Goal: Task Accomplishment & Management: Use online tool/utility

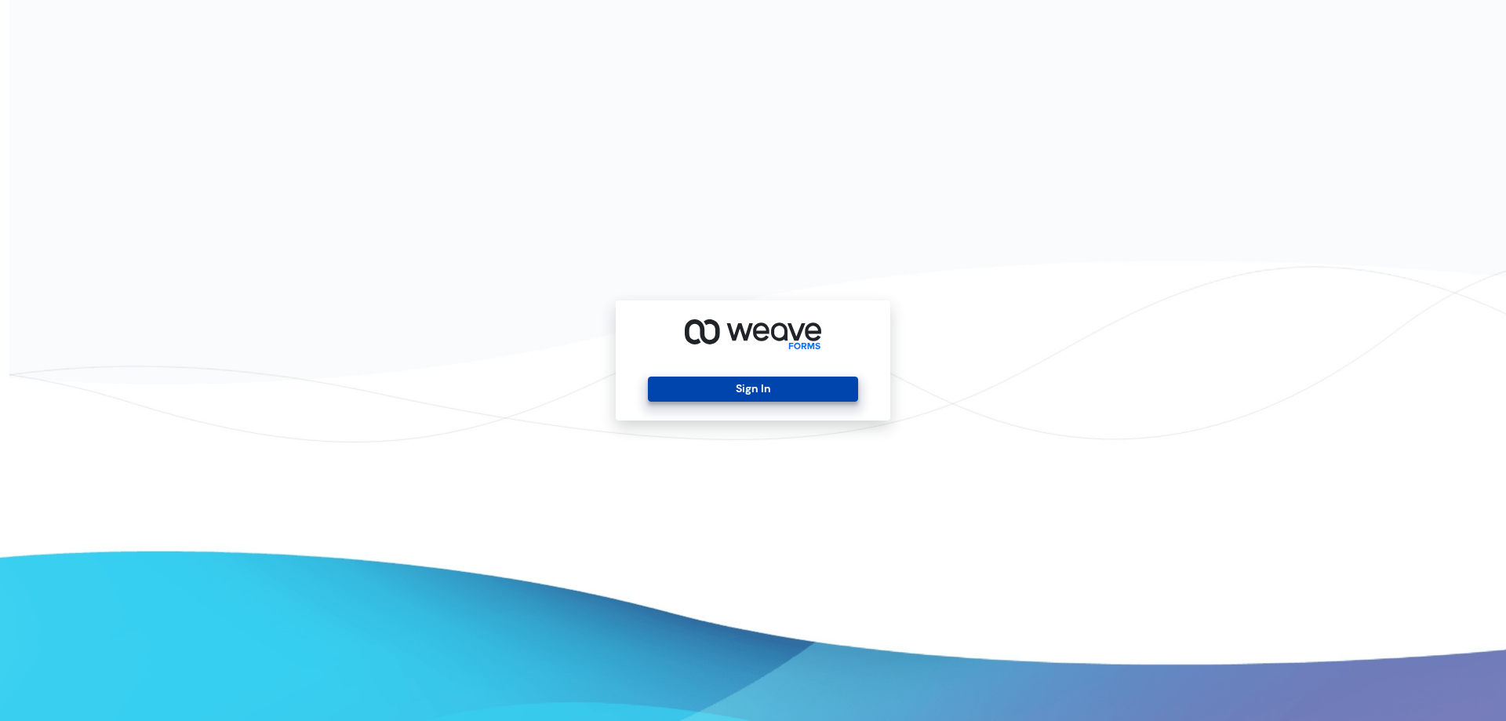
click at [681, 397] on button "Sign In" at bounding box center [752, 388] width 209 height 25
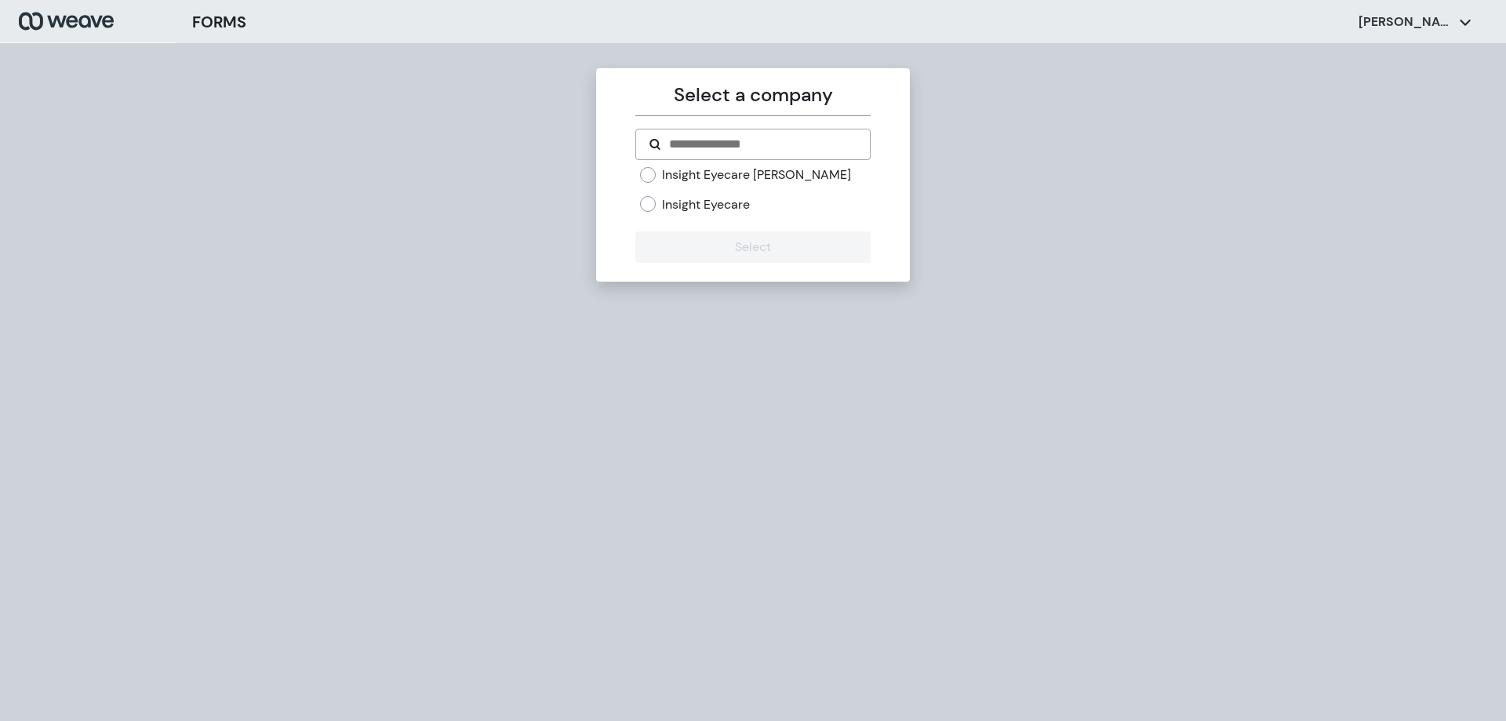
click at [714, 182] on label "Insight Eyecare [PERSON_NAME]" at bounding box center [756, 174] width 189 height 17
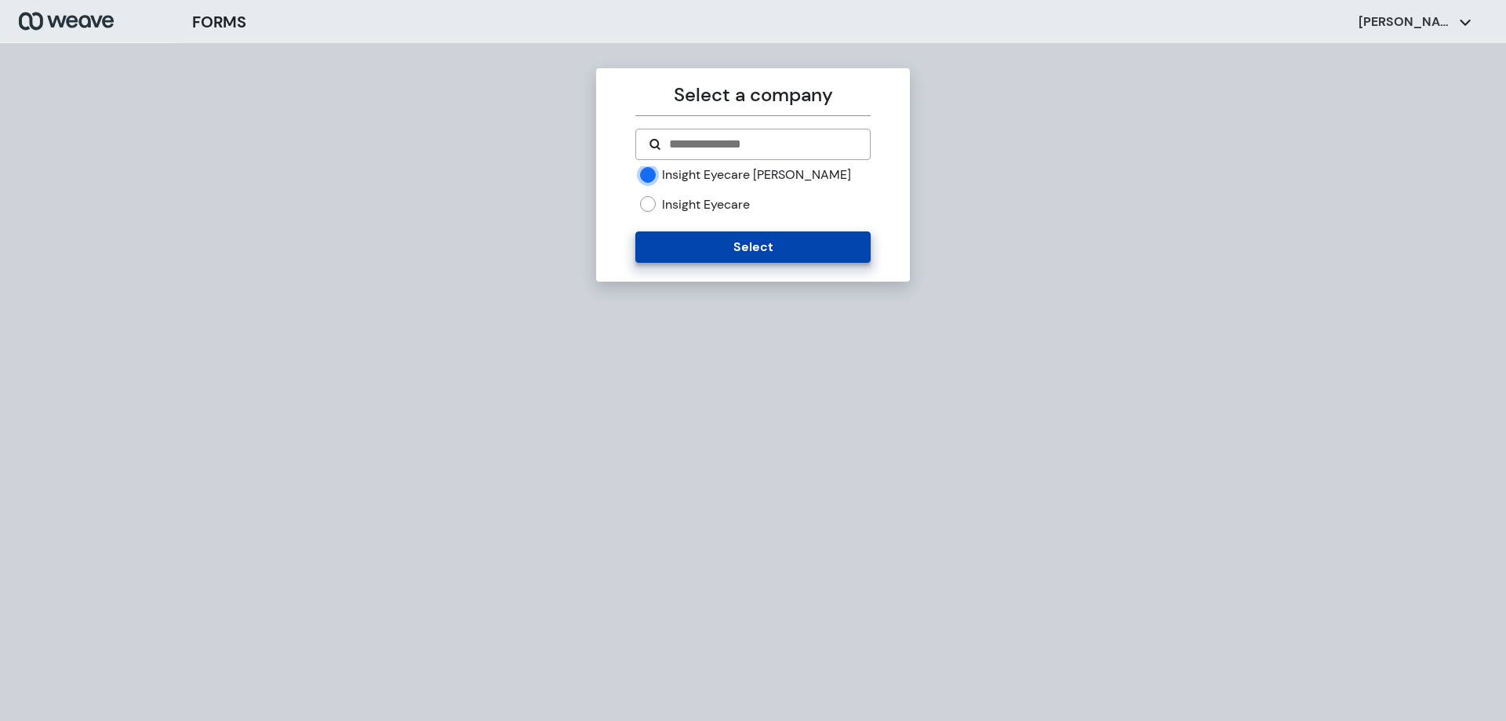
click at [740, 256] on button "Select" at bounding box center [752, 246] width 234 height 31
